Goal: Task Accomplishment & Management: Use online tool/utility

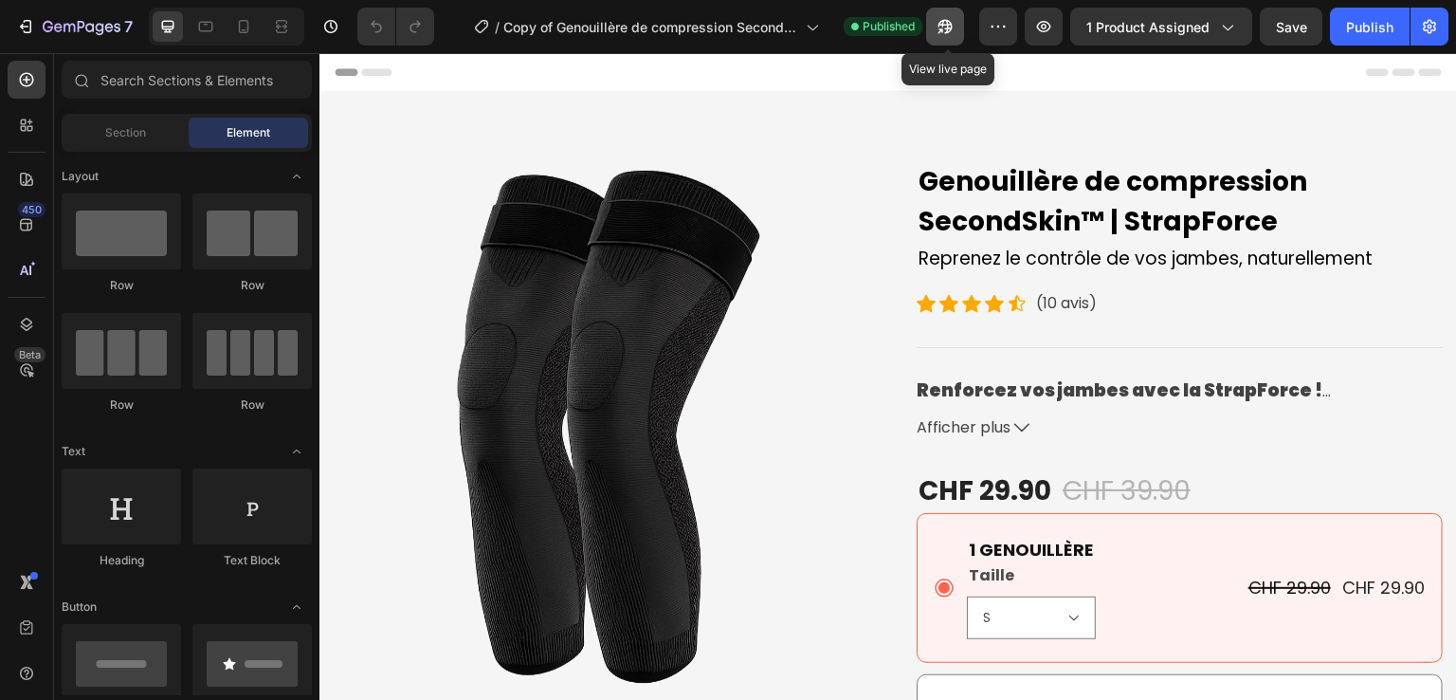
click at [944, 26] on icon "button" at bounding box center [945, 26] width 19 height 19
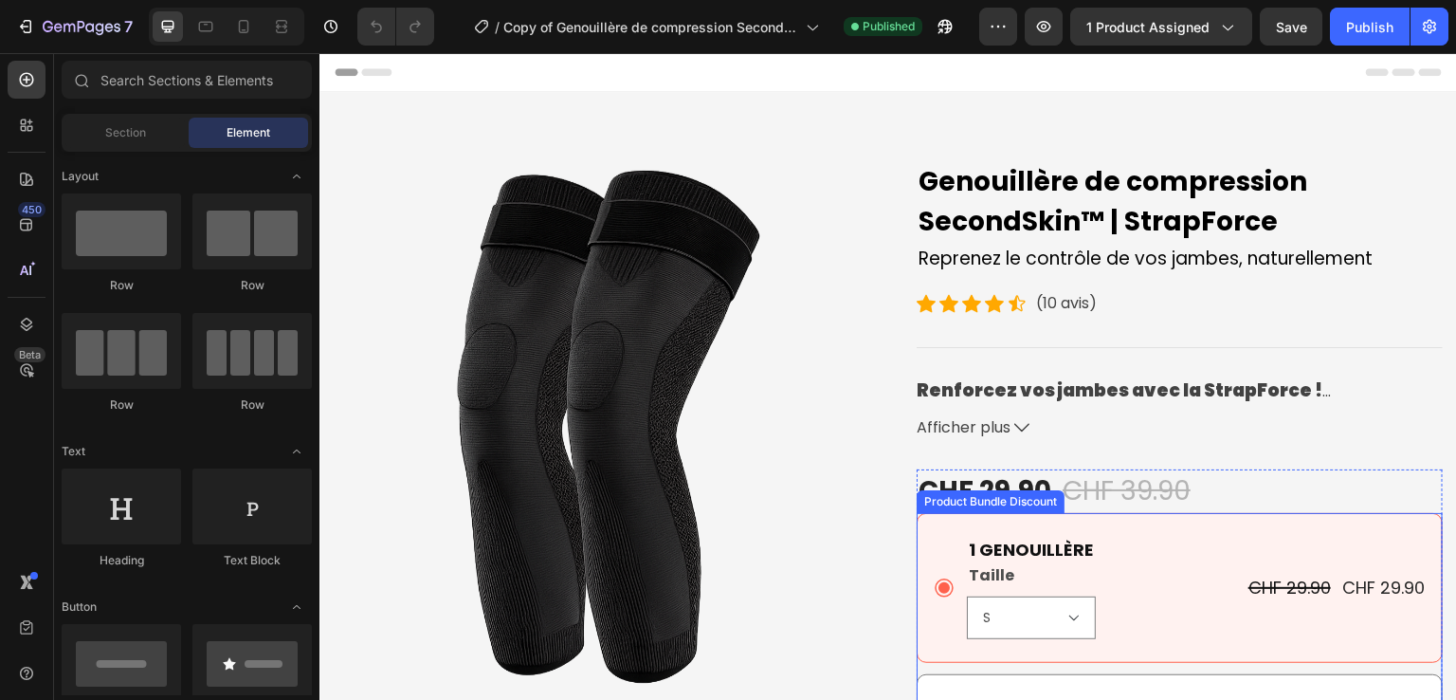
click at [951, 518] on div "1 GENOUILLÈRE Text Block Taille S M L XL 2XL Product Variants & Swatches CHF 29…" at bounding box center [1180, 588] width 526 height 150
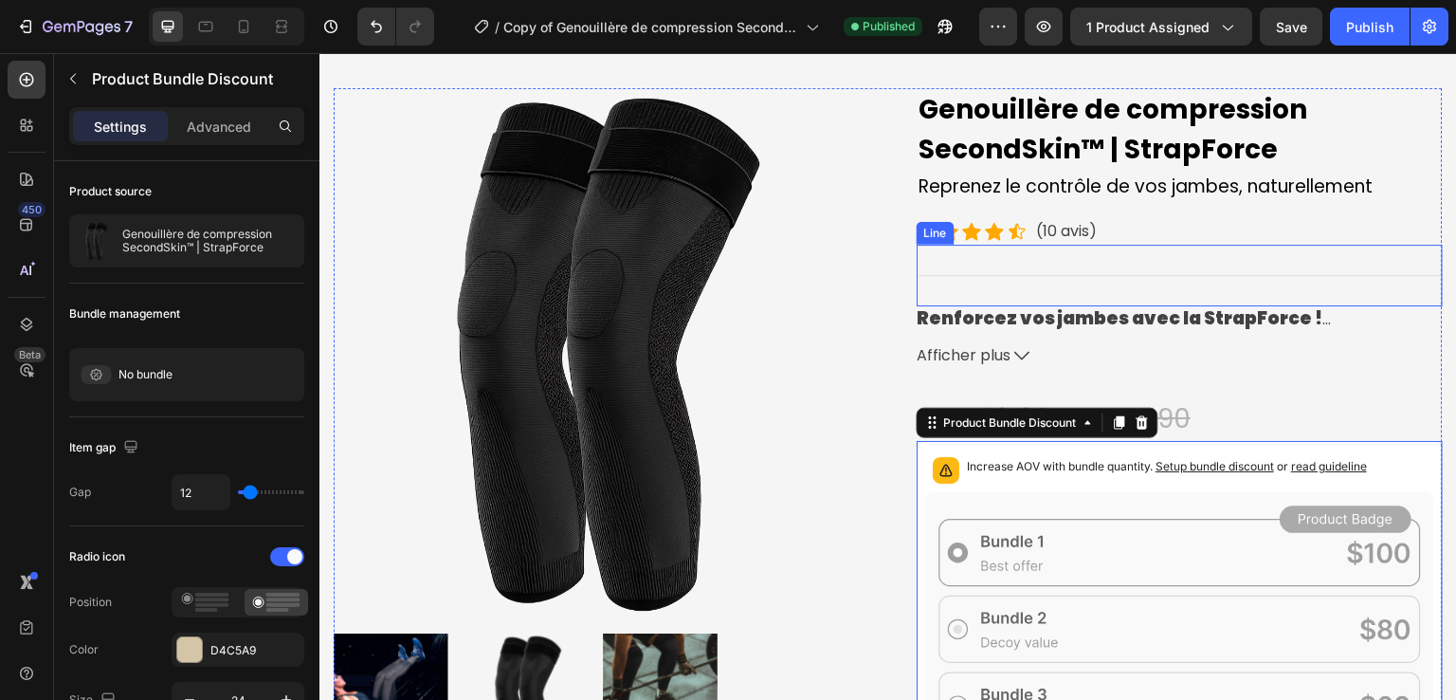
scroll to position [190, 0]
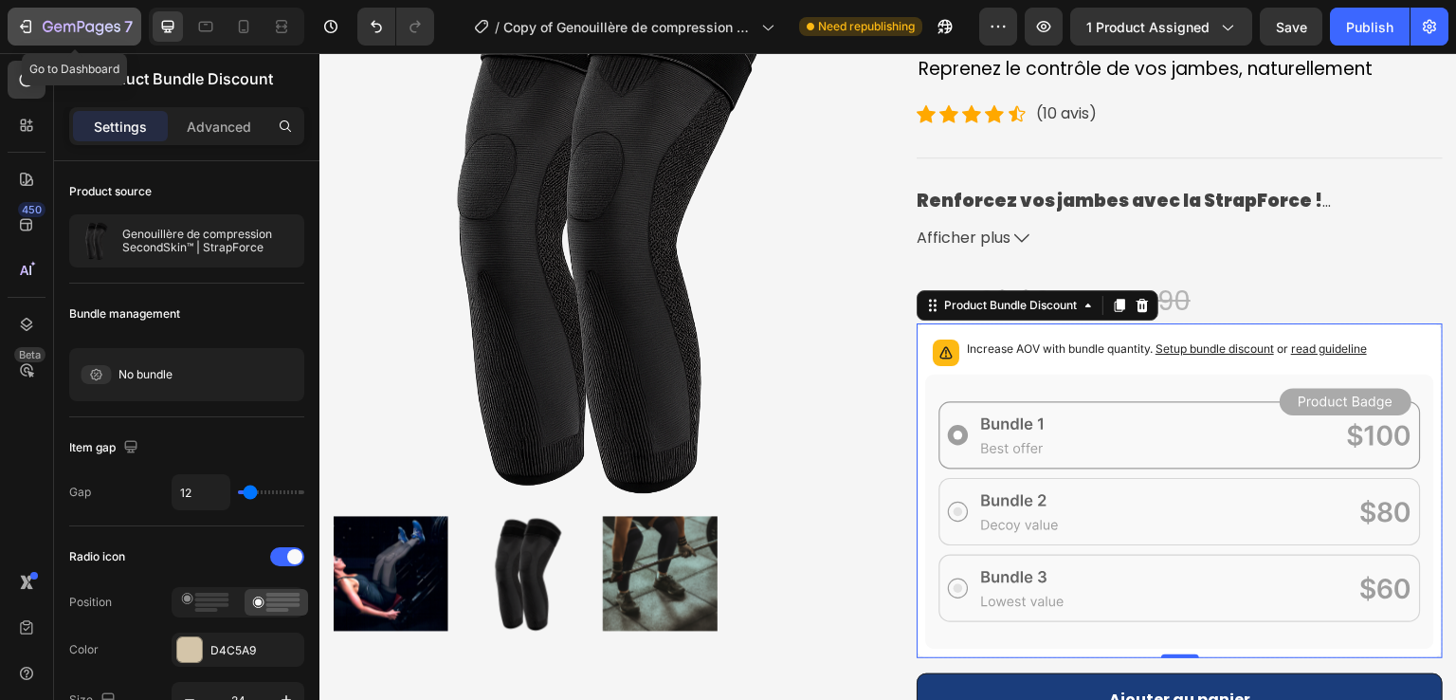
click at [84, 21] on icon "button" at bounding box center [82, 28] width 78 height 16
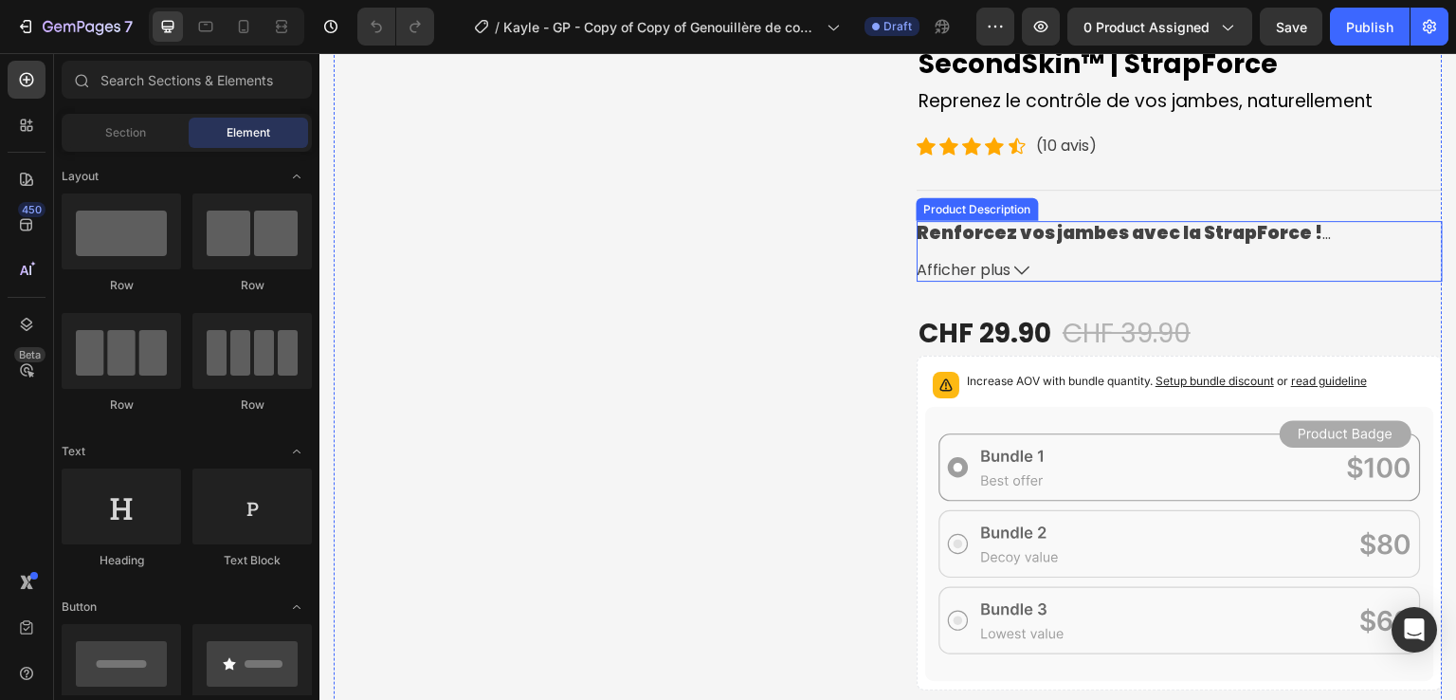
scroll to position [190, 0]
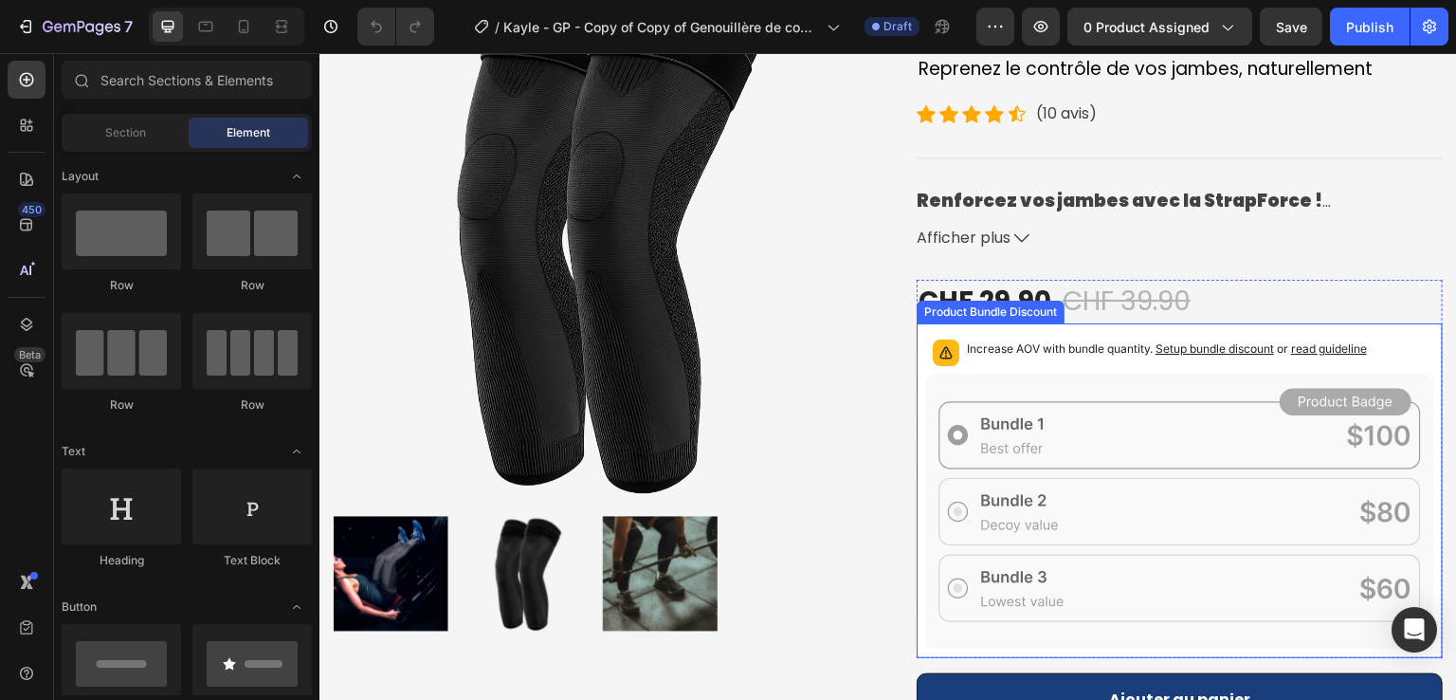
click at [1023, 347] on p "Increase AOV with bundle quantity. Setup bundle discount or read guideline" at bounding box center [1167, 348] width 400 height 19
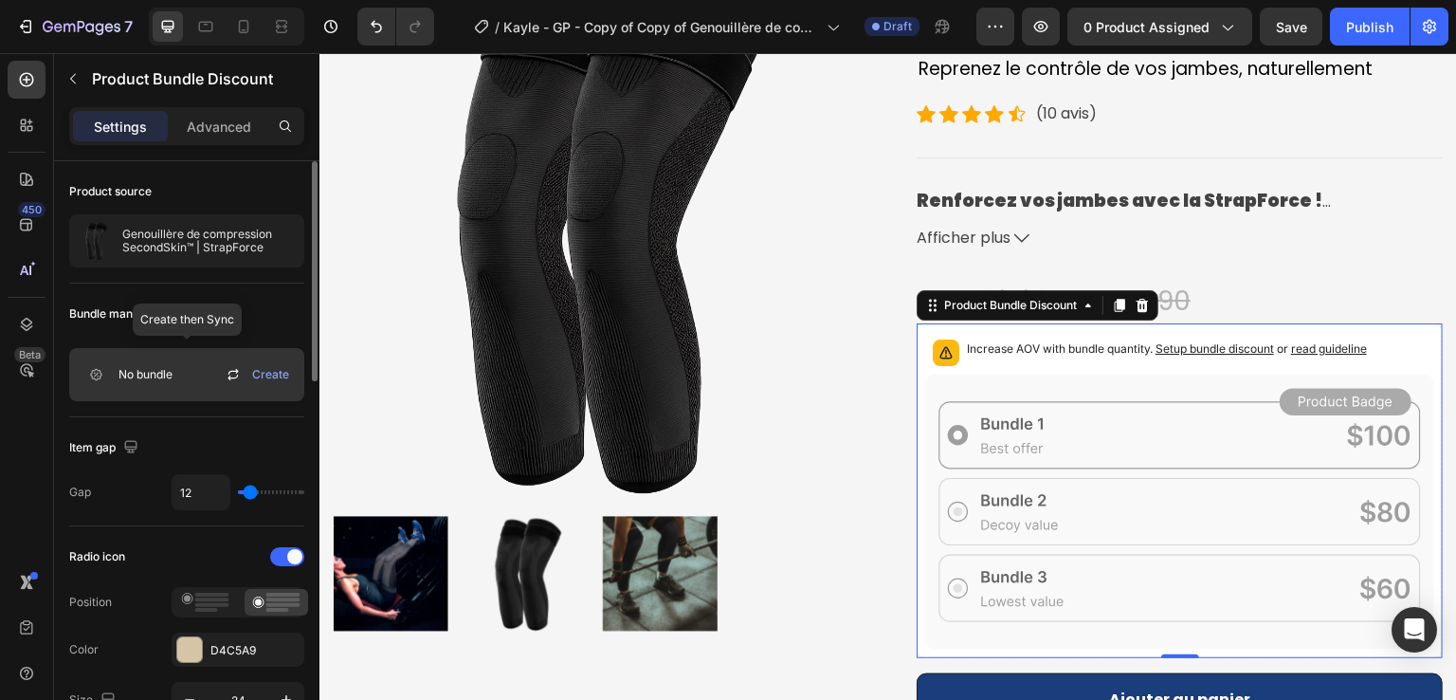
click at [241, 369] on icon at bounding box center [233, 374] width 23 height 23
click at [228, 376] on icon at bounding box center [233, 374] width 23 height 23
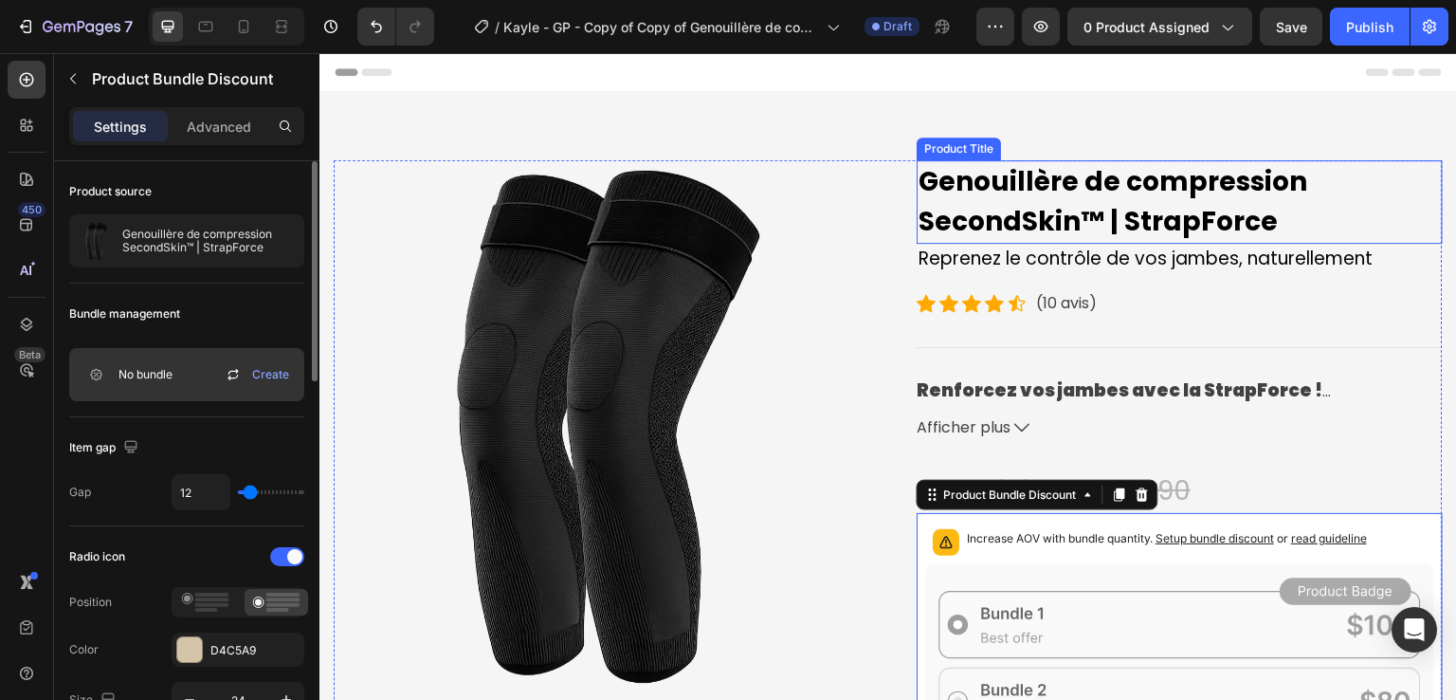
click at [1009, 172] on h2 "Genouillère de compression SecondSkin™ | StrapForce" at bounding box center [1180, 201] width 526 height 83
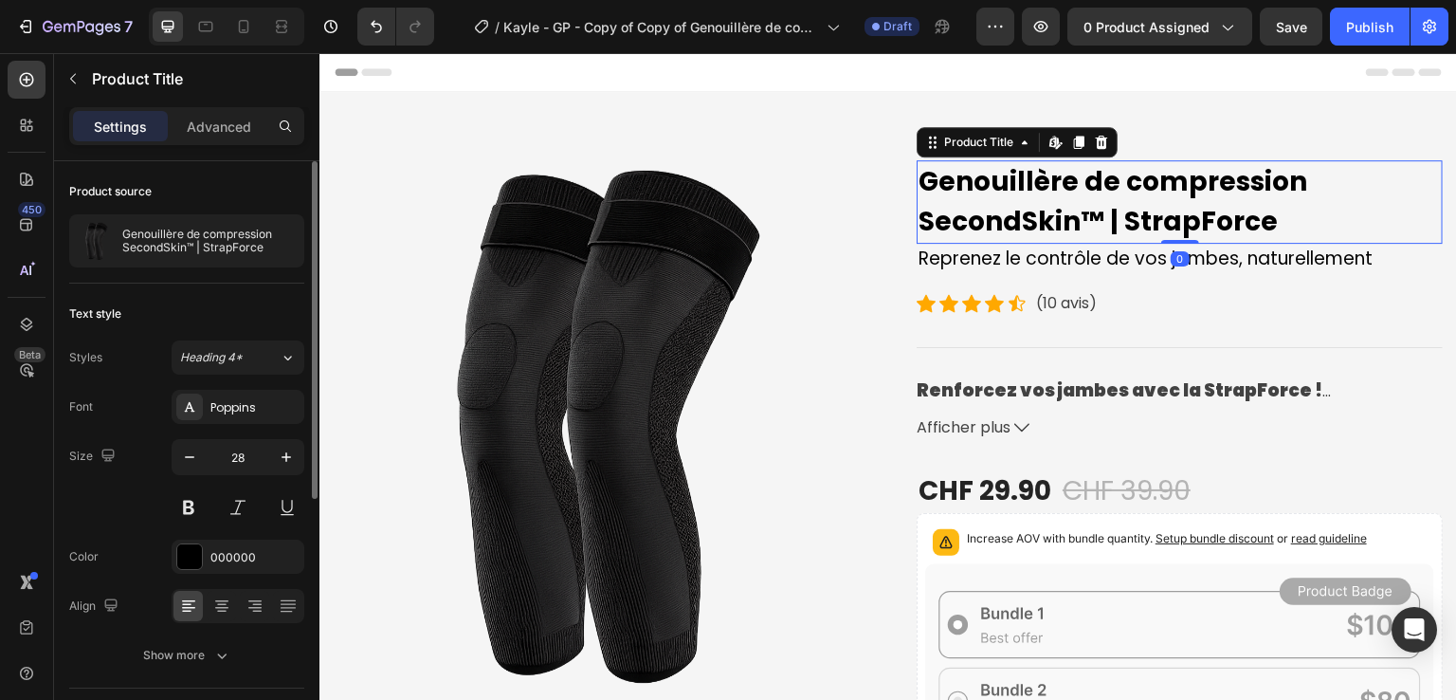
click at [1009, 172] on h2 "Genouillère de compression SecondSkin™ | StrapForce" at bounding box center [1180, 201] width 526 height 83
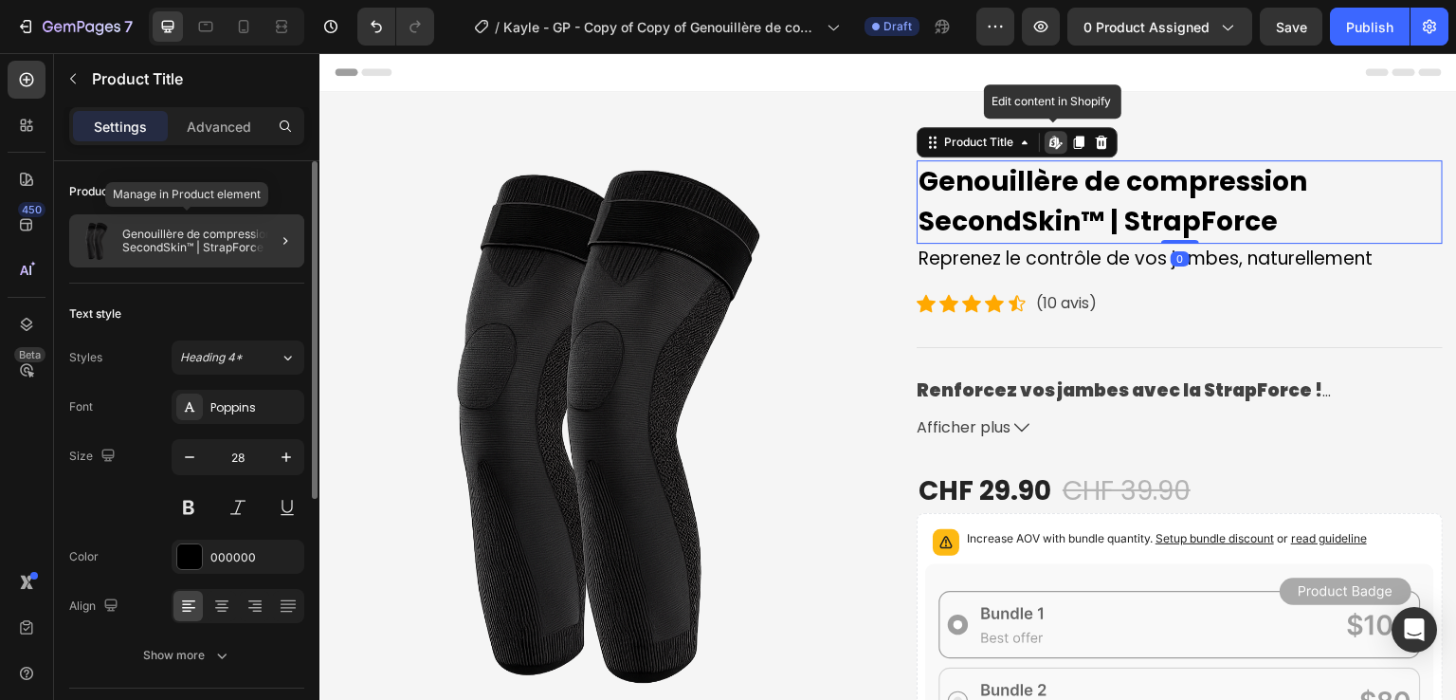
click at [195, 240] on p "Genouillère de compression SecondSkin™ | StrapForce" at bounding box center [209, 241] width 174 height 27
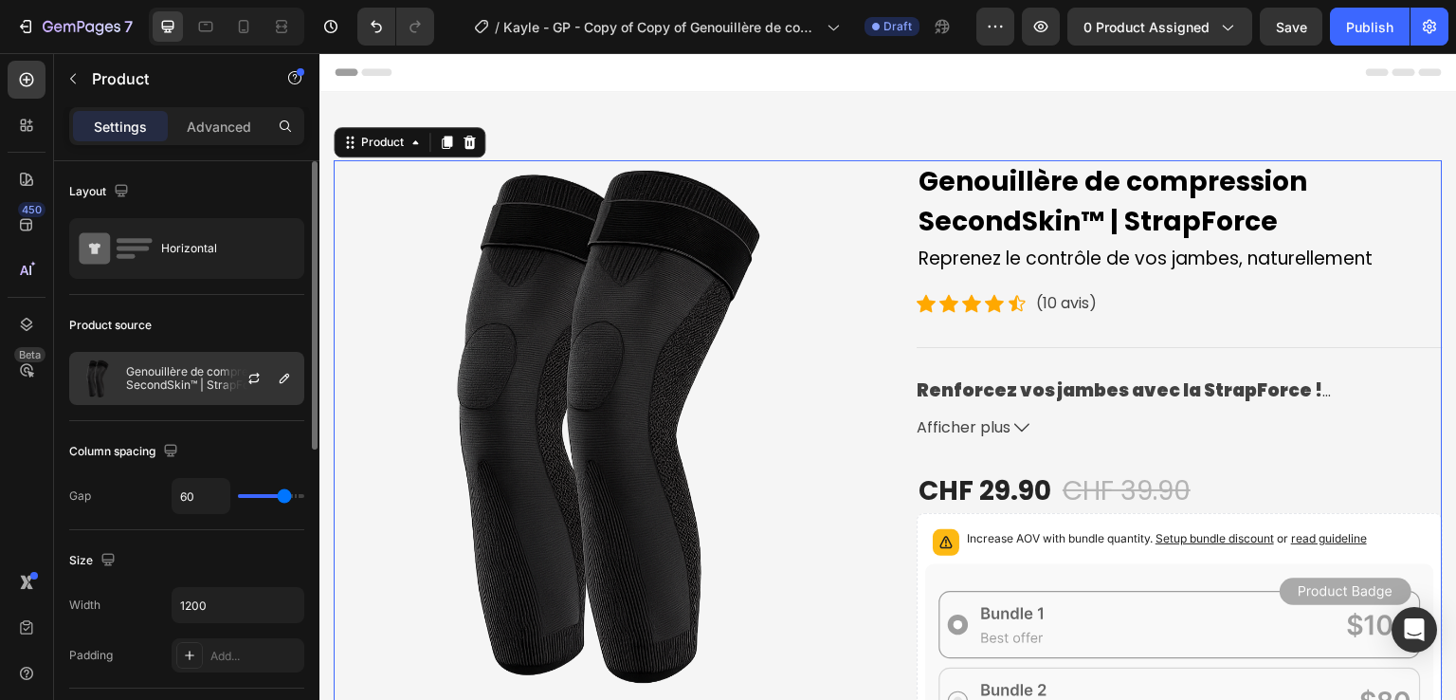
click at [190, 372] on p "Genouillère de compression SecondSkin™ | StrapForce" at bounding box center [211, 378] width 170 height 27
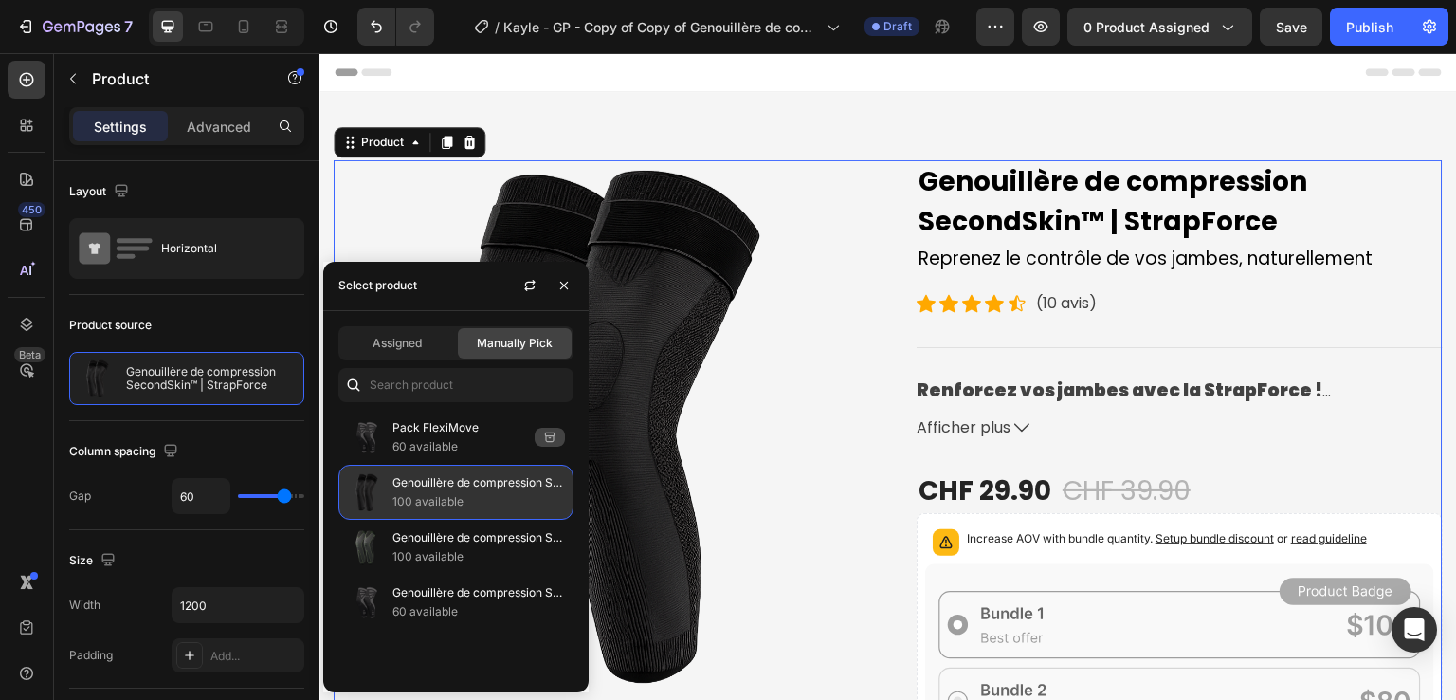
click at [441, 480] on p "Genouillère de compression SecondSkin™ | StrapForce" at bounding box center [479, 482] width 173 height 19
copy p "Genouillère de compression SecondSkin™ | StrapForce"
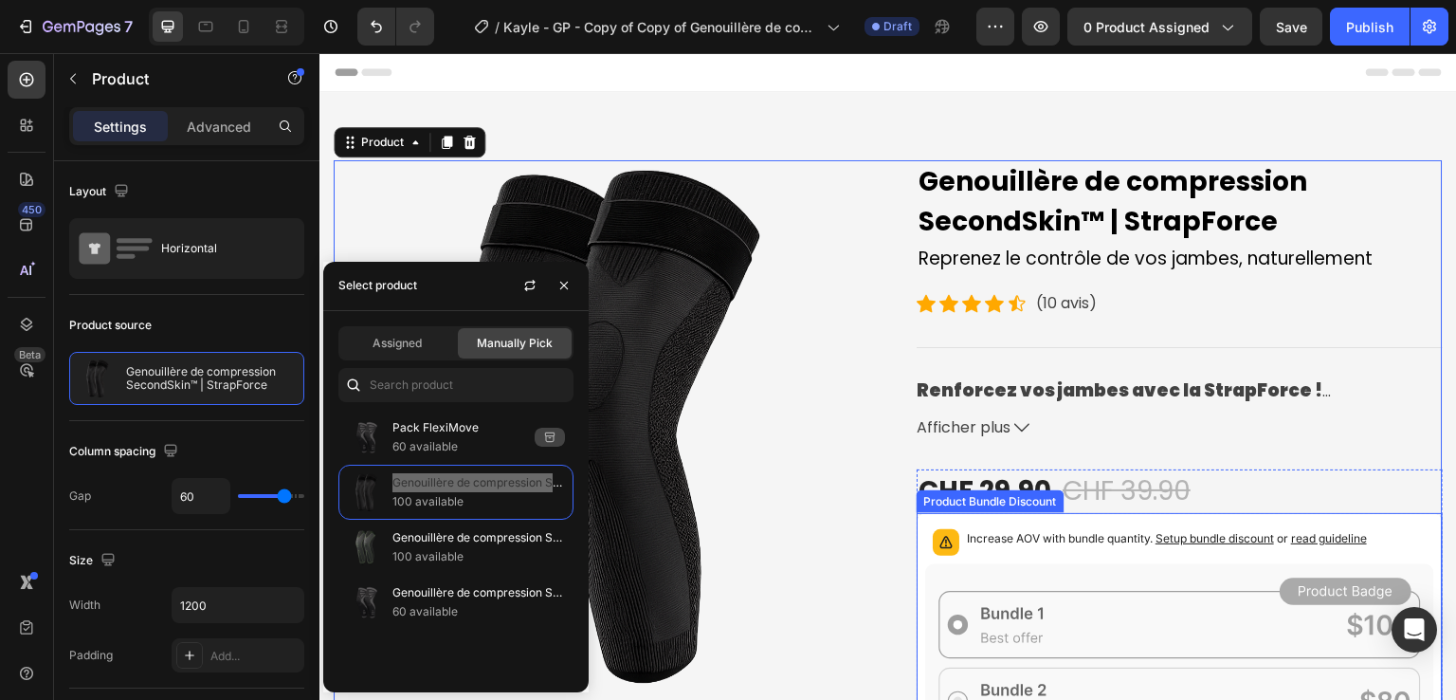
click at [1027, 530] on p "Increase AOV with bundle quantity. Setup bundle discount or read guideline" at bounding box center [1167, 538] width 400 height 19
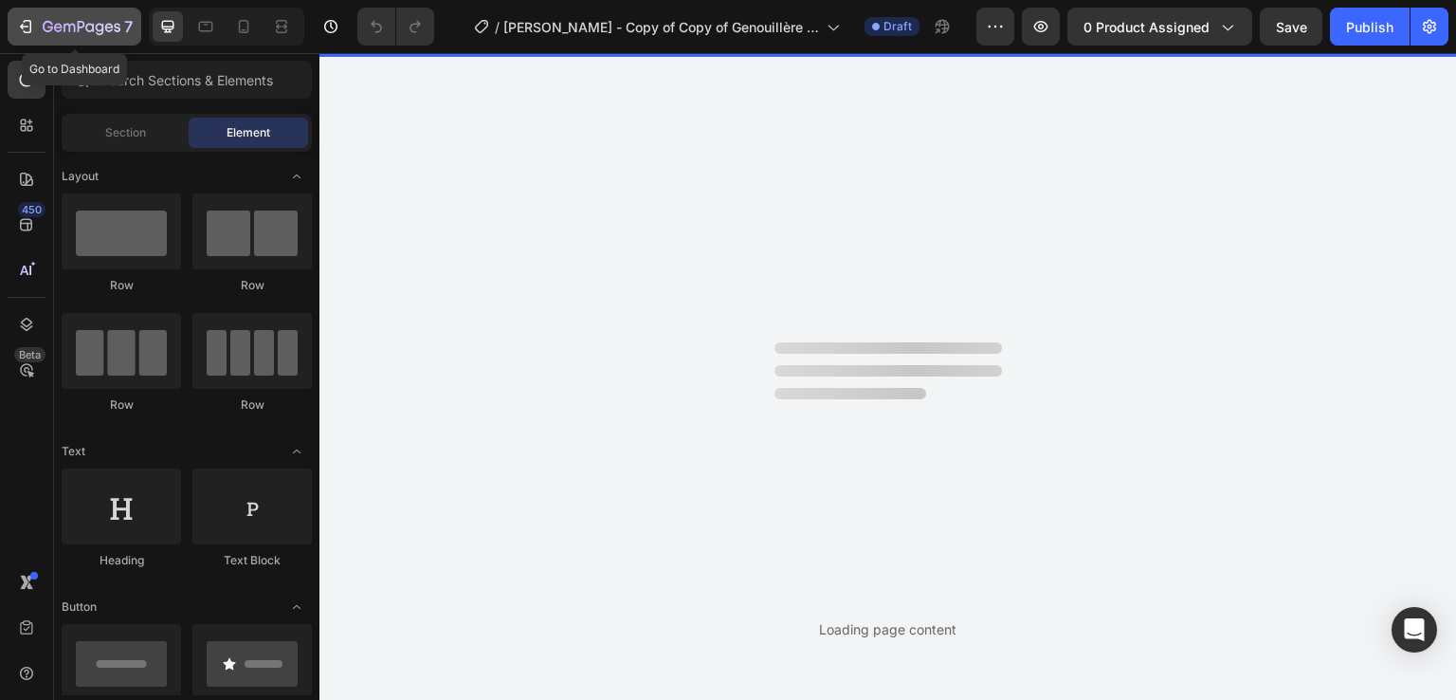
click at [96, 35] on icon "button" at bounding box center [82, 28] width 78 height 16
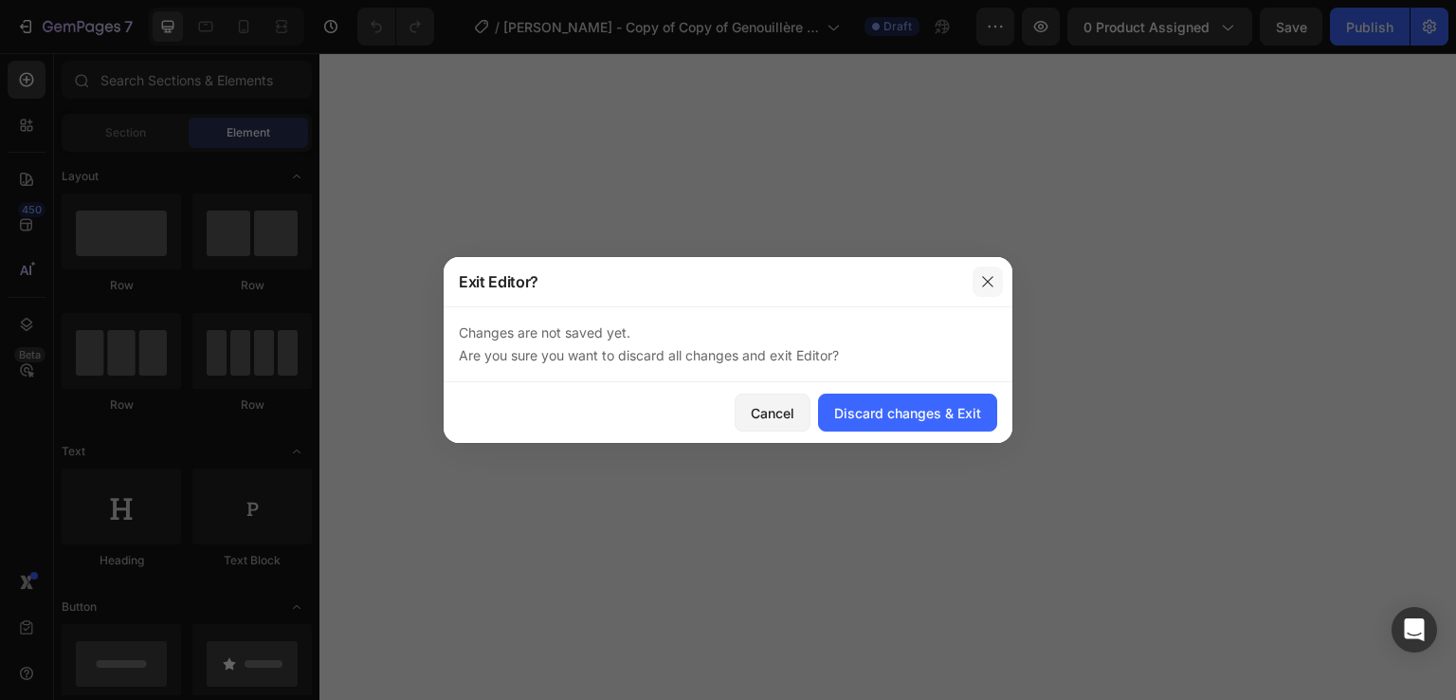
click at [991, 274] on icon "button" at bounding box center [987, 281] width 15 height 15
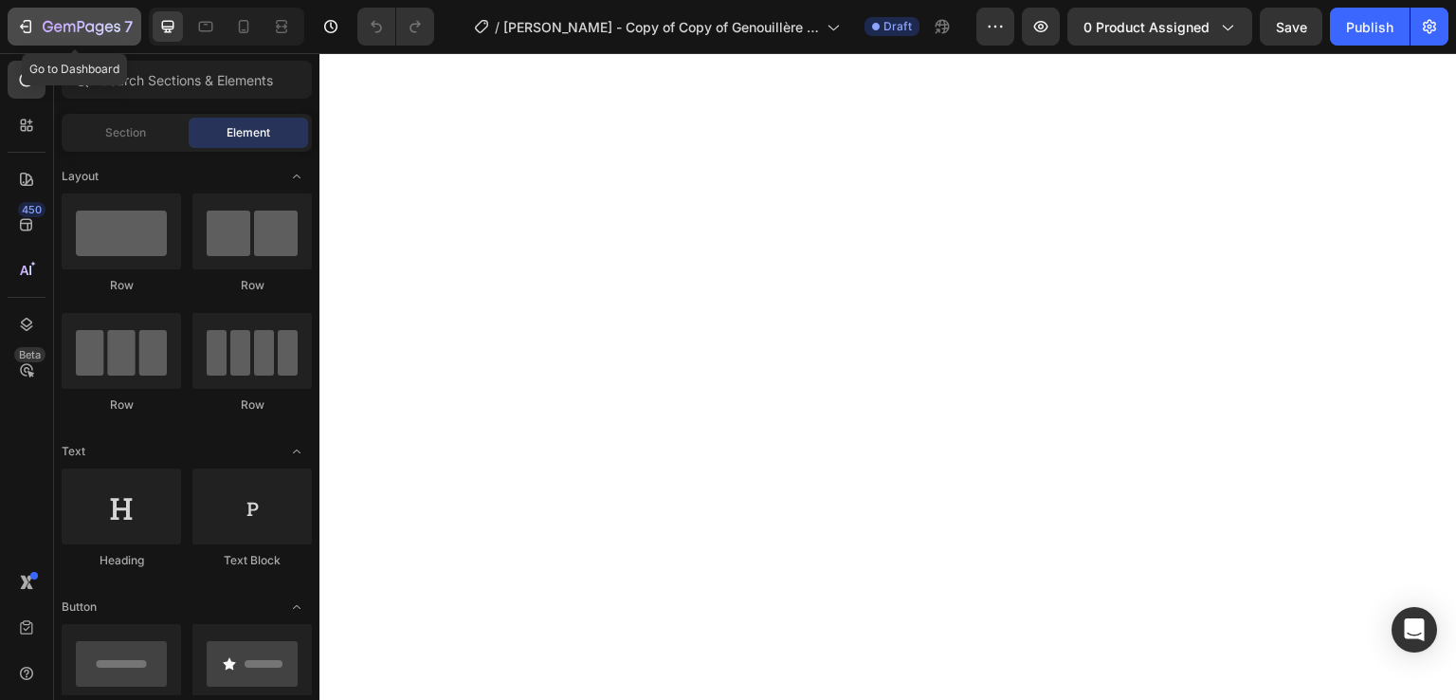
click at [49, 31] on icon "button" at bounding box center [82, 28] width 78 height 16
